Goal: Check status: Check status

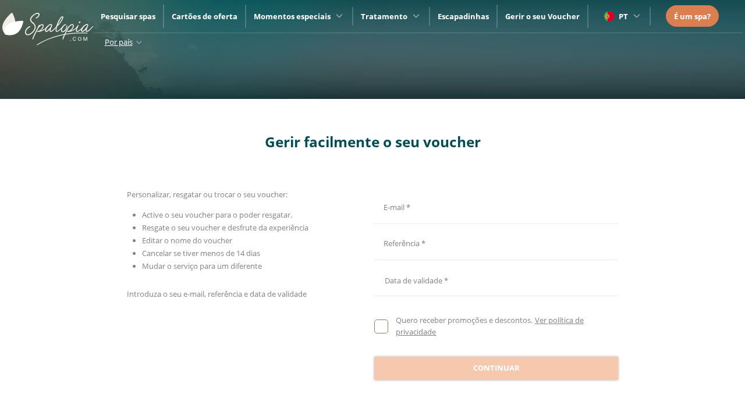
click at [494, 206] on input "E-mail *" at bounding box center [494, 206] width 240 height 20
type input "**********"
click at [494, 242] on input "E-mail *" at bounding box center [494, 242] width 240 height 20
type input "**********"
click at [496, 278] on div at bounding box center [496, 278] width 244 height 28
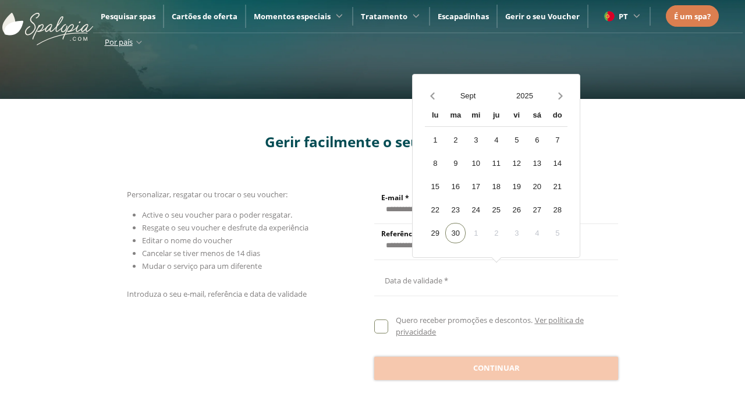
click at [468, 95] on button "Sept" at bounding box center [468, 96] width 57 height 20
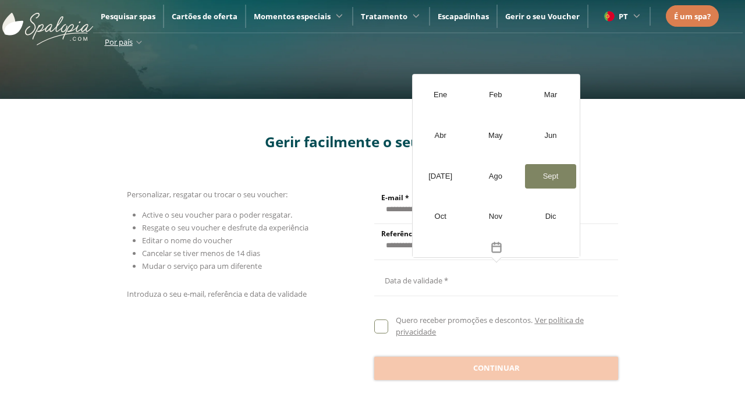
click at [440, 176] on div "[DATE]" at bounding box center [441, 176] width 52 height 24
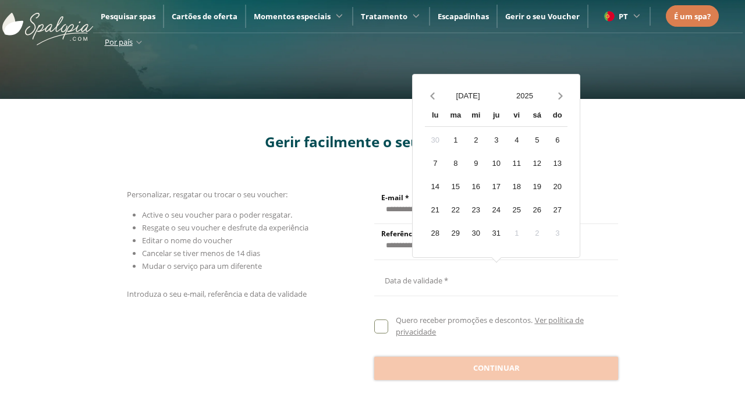
click at [525, 95] on button "2025" at bounding box center [525, 96] width 57 height 20
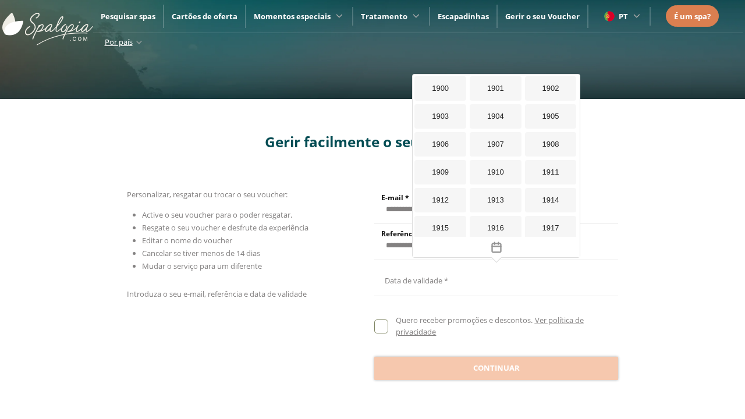
scroll to position [1072, 0]
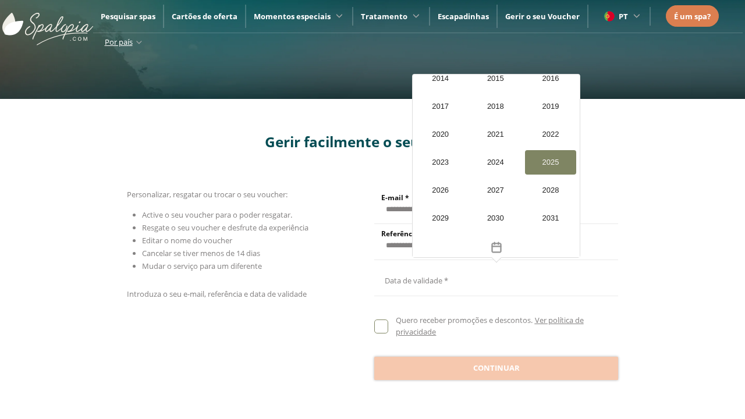
click at [440, 190] on div "2026" at bounding box center [441, 190] width 52 height 24
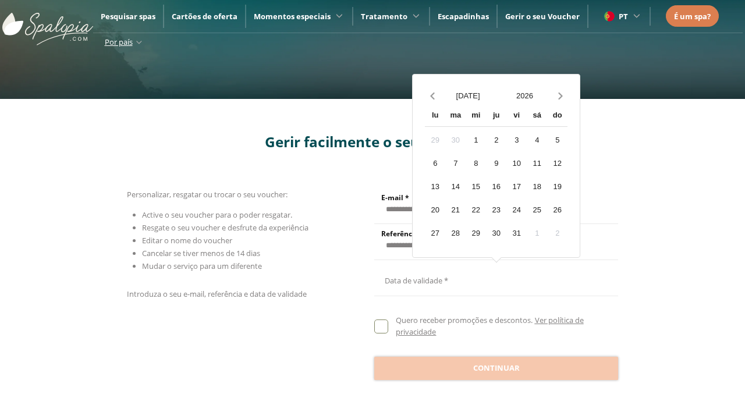
click at [435, 210] on div "20" at bounding box center [435, 210] width 20 height 20
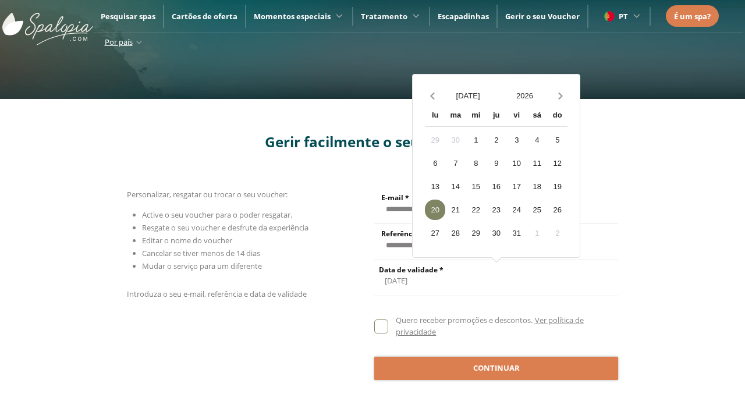
click at [496, 368] on span "Continuar" at bounding box center [496, 369] width 47 height 12
